Goal: Information Seeking & Learning: Find specific fact

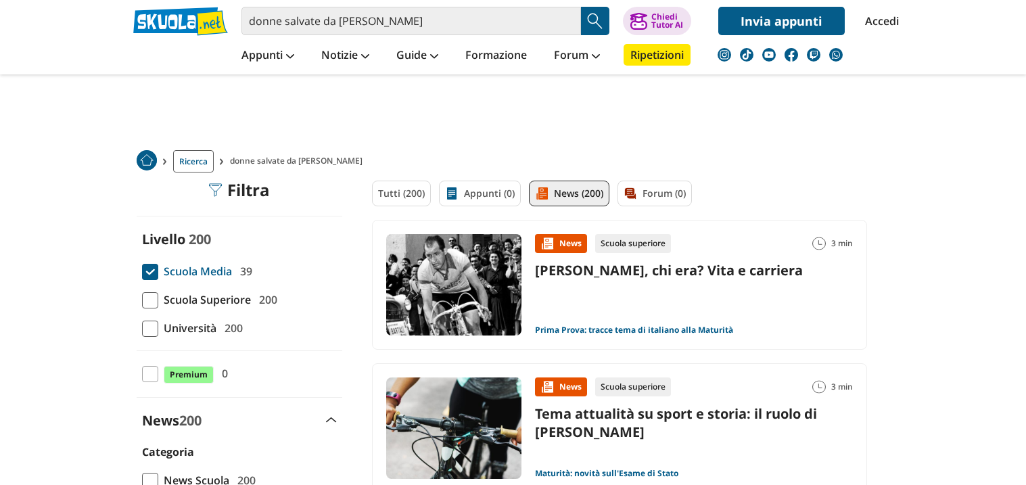
scroll to position [60, 0]
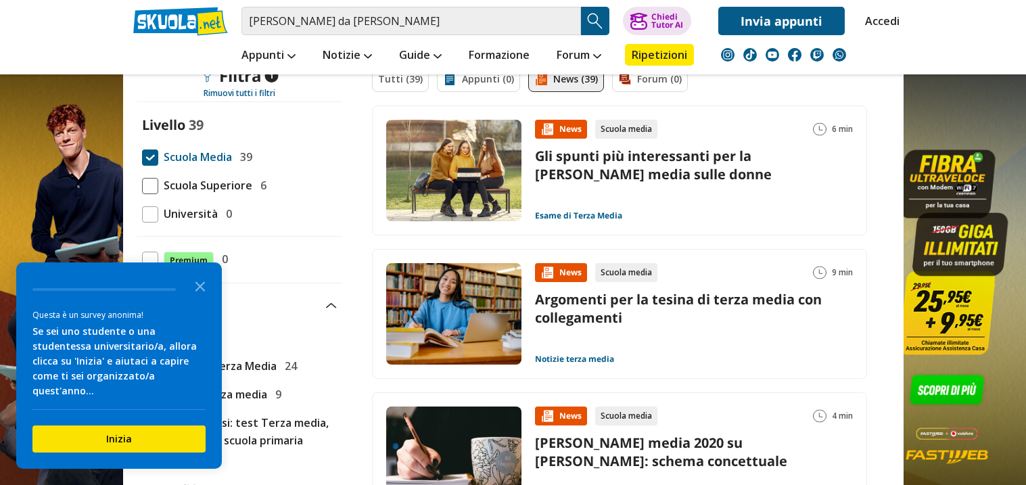
click at [148, 150] on span at bounding box center [150, 158] width 16 height 16
click at [142, 157] on input "Scuola Media 39" at bounding box center [142, 157] width 0 height 0
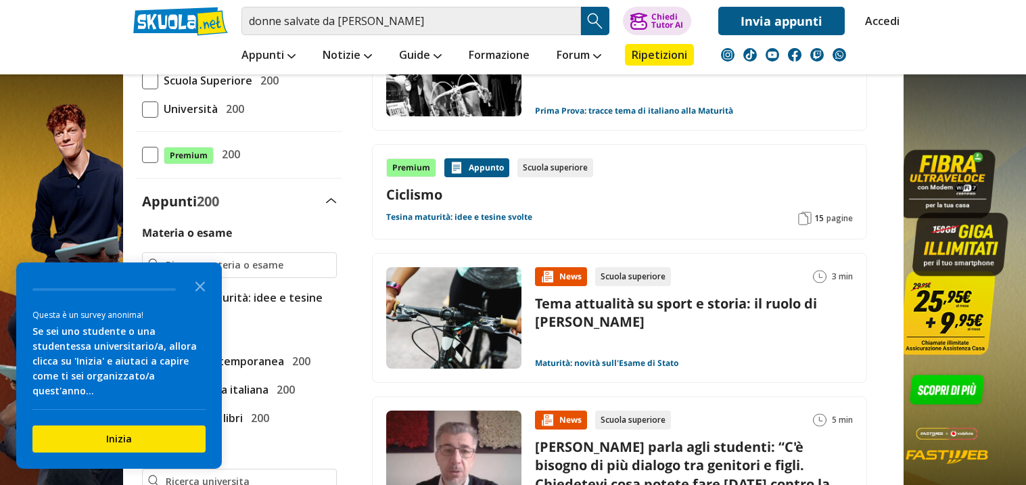
scroll to position [222, 0]
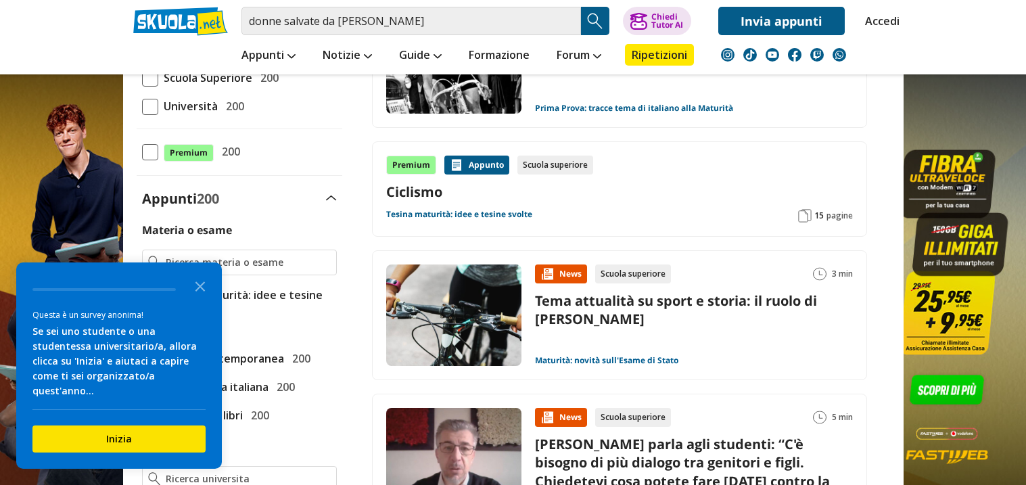
click at [568, 361] on link "Maturità: novità sull'Esame di Stato" at bounding box center [606, 360] width 143 height 11
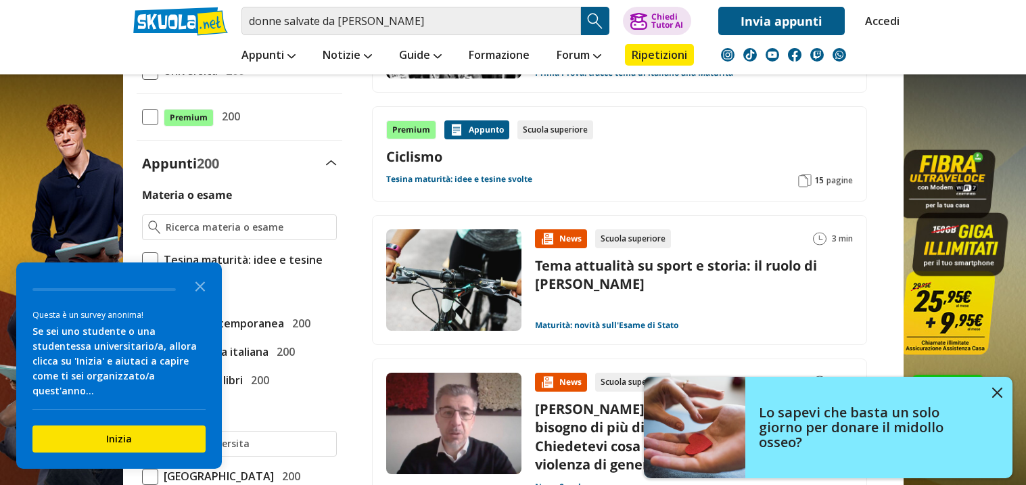
scroll to position [256, 0]
